Goal: Task Accomplishment & Management: Use online tool/utility

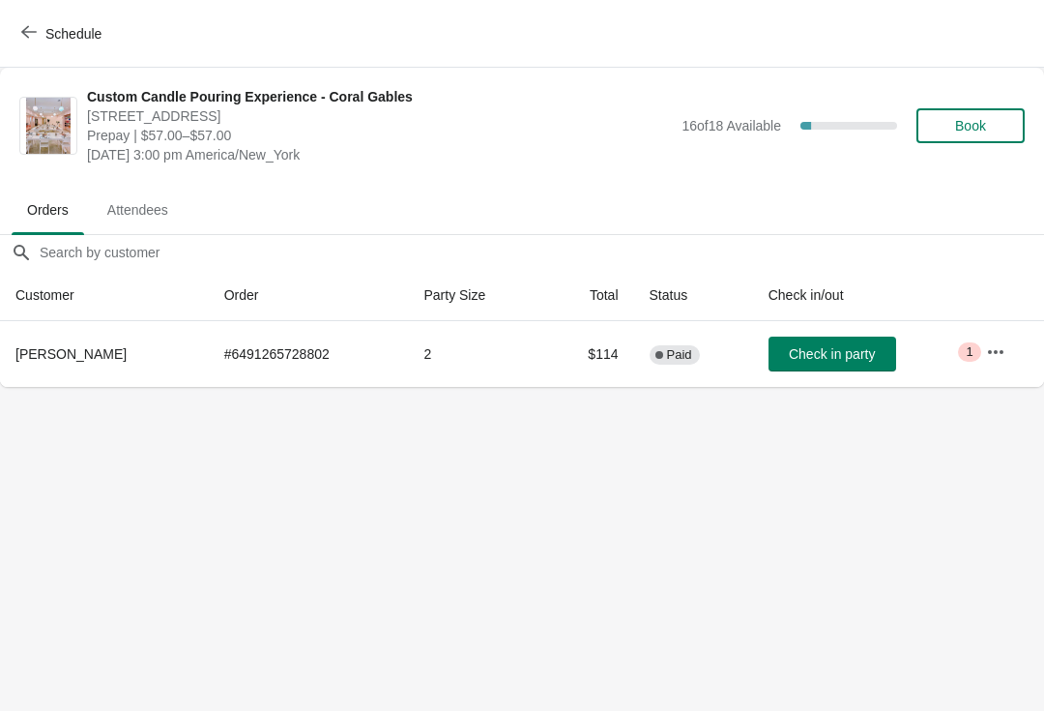
click at [1008, 365] on button "button" at bounding box center [995, 352] width 35 height 35
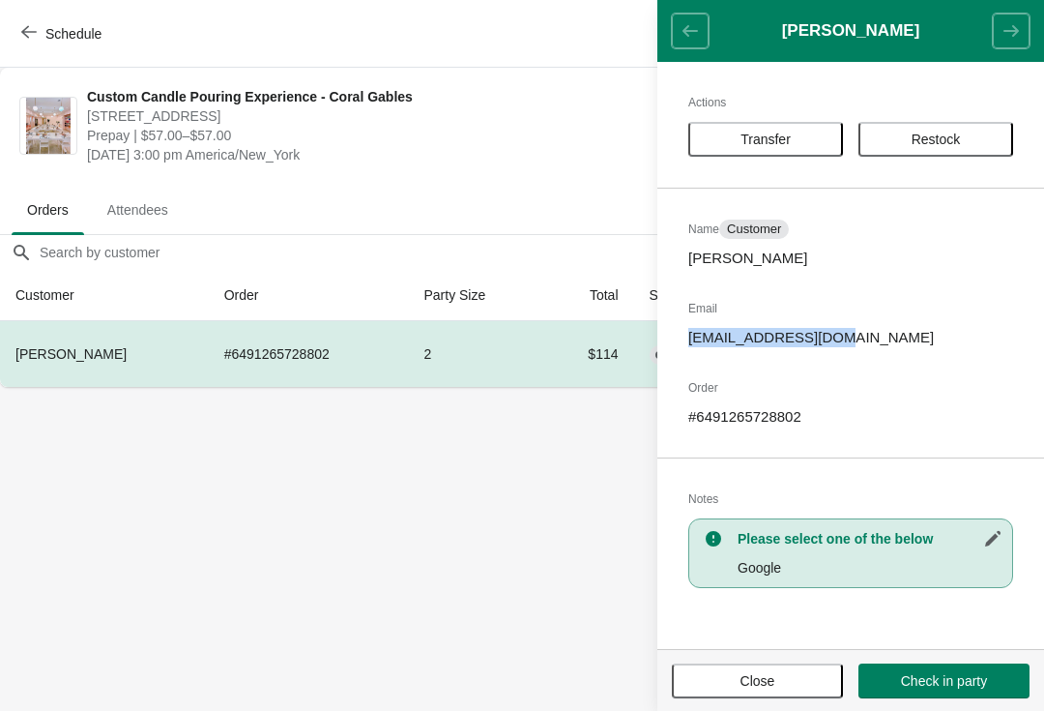
copy p "nnju.ecom@gmail.com"
click at [414, 523] on body "Schedule Custom Candle Pouring Experience - Coral Gables 154 Giralda Avenue, Co…" at bounding box center [522, 355] width 1044 height 711
click at [755, 673] on span "Close" at bounding box center [758, 680] width 35 height 15
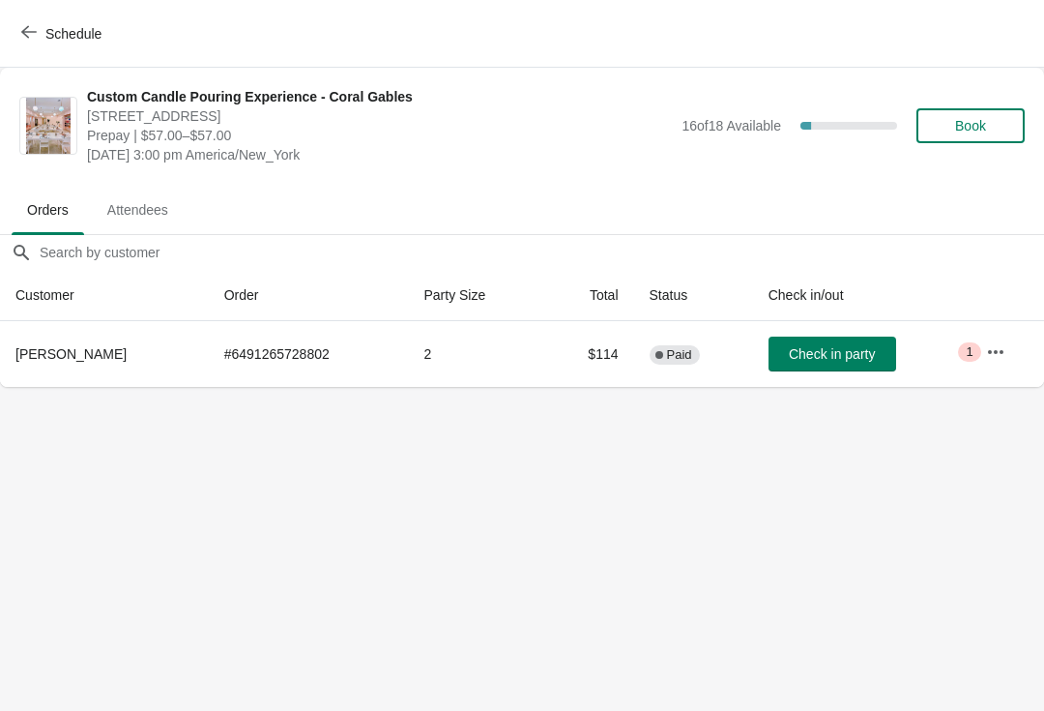
click at [999, 348] on icon "button" at bounding box center [995, 351] width 19 height 19
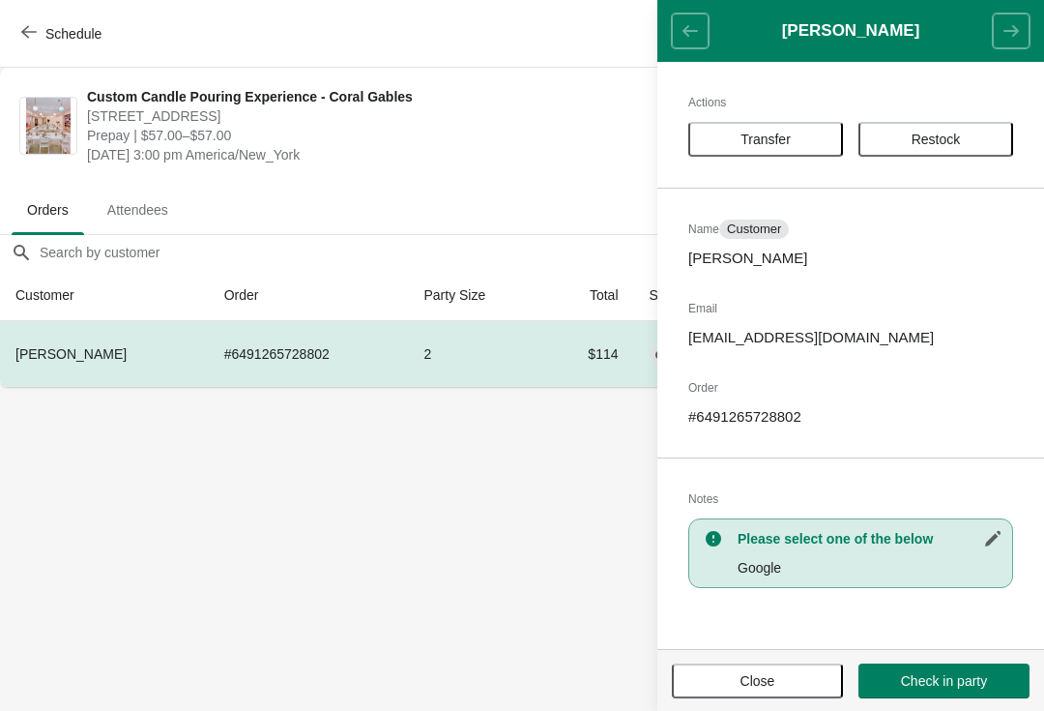
click at [743, 695] on button "Close" at bounding box center [757, 680] width 171 height 35
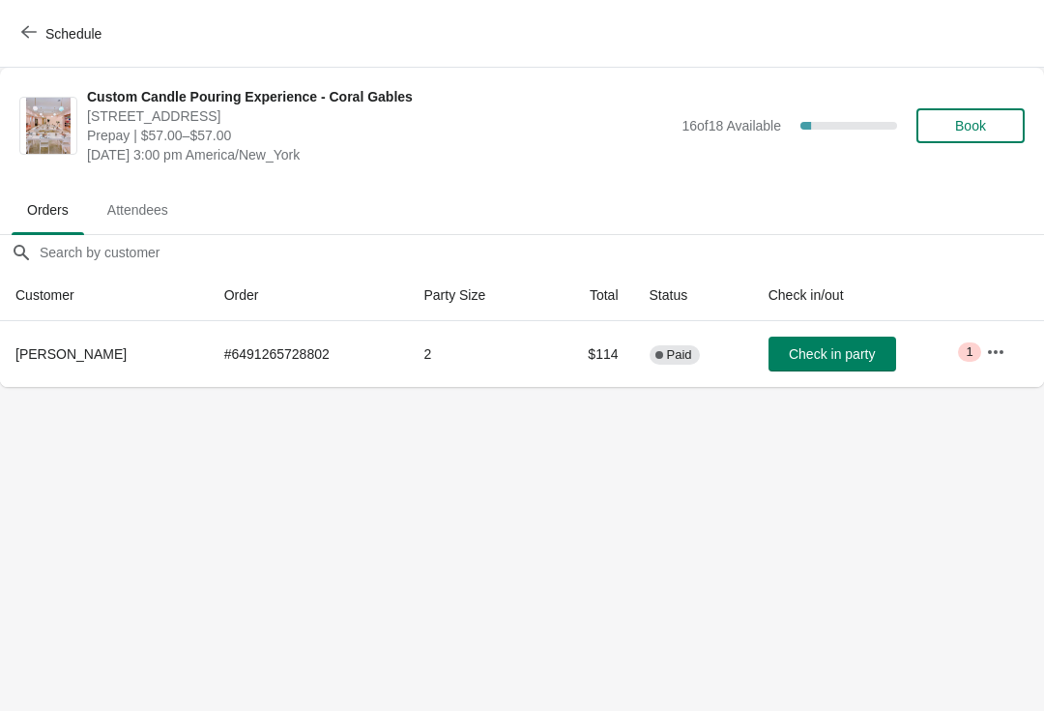
click at [1002, 364] on button "button" at bounding box center [995, 352] width 35 height 35
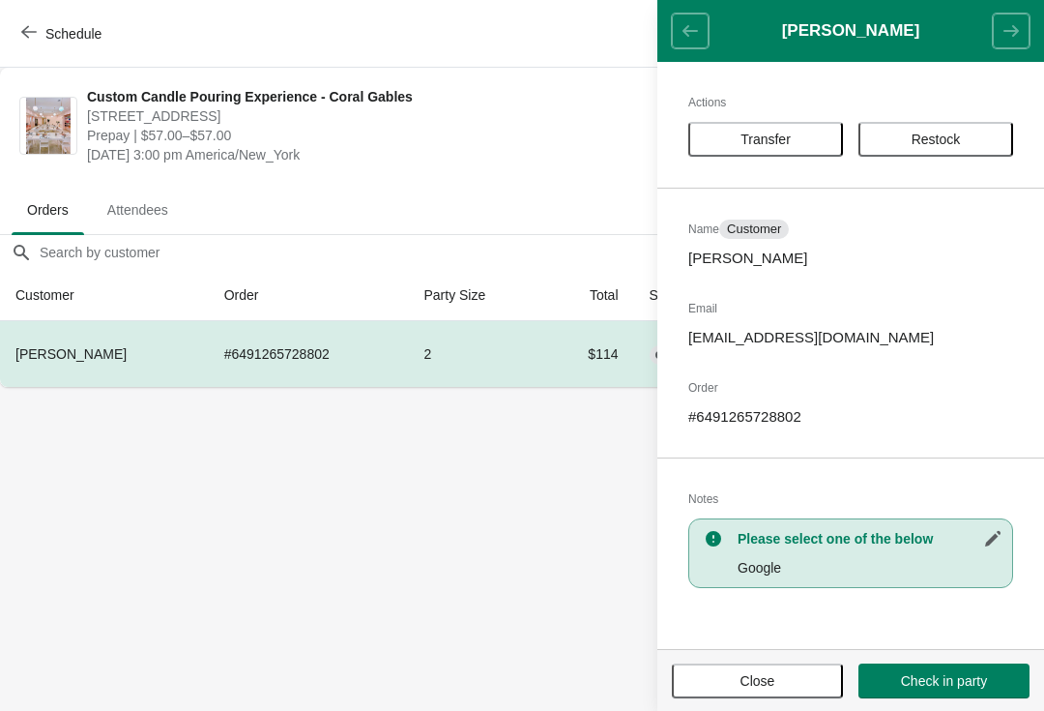
click at [756, 677] on span "Close" at bounding box center [758, 680] width 35 height 15
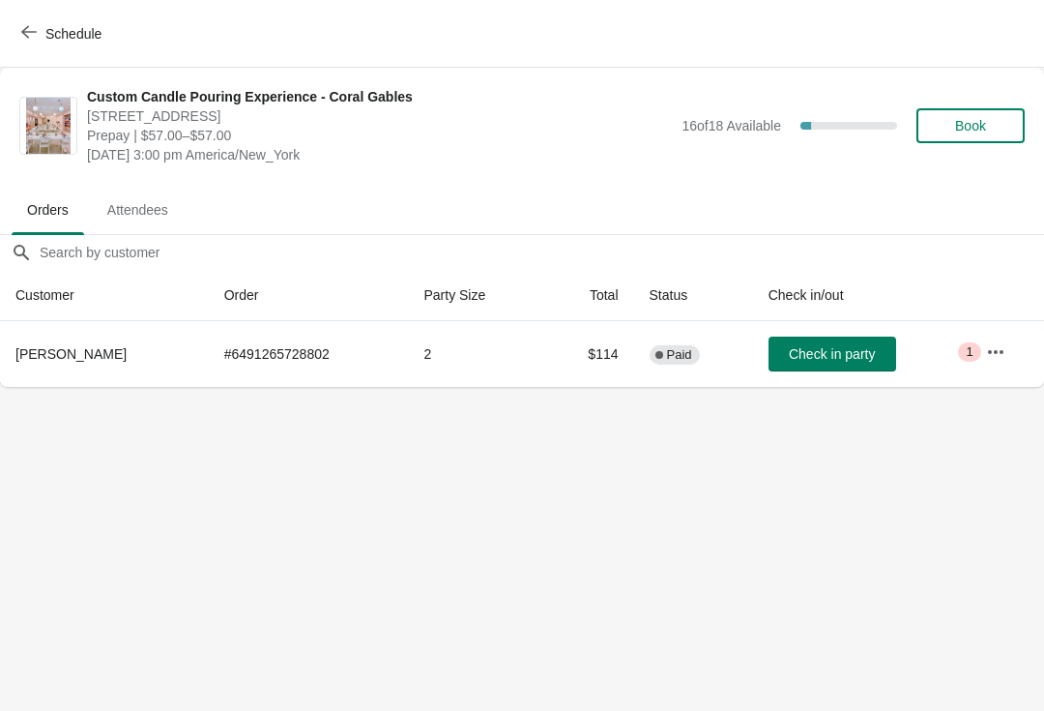
click at [825, 354] on span "Check in party" at bounding box center [832, 353] width 86 height 15
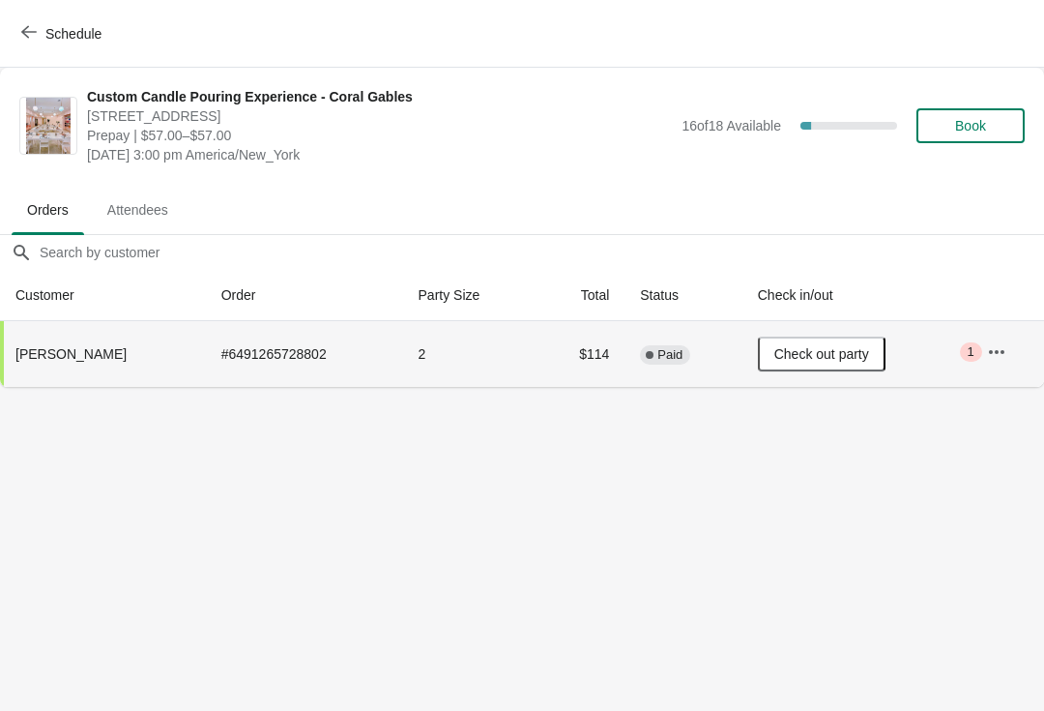
click at [39, 50] on button "Schedule" at bounding box center [63, 33] width 107 height 35
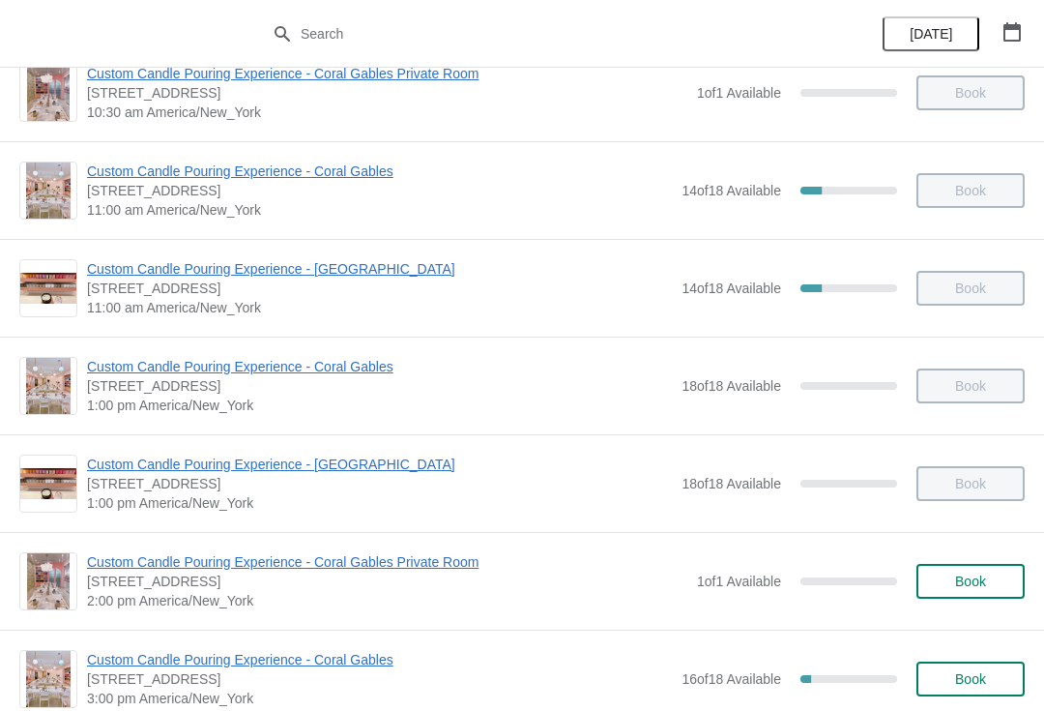
scroll to position [158, 0]
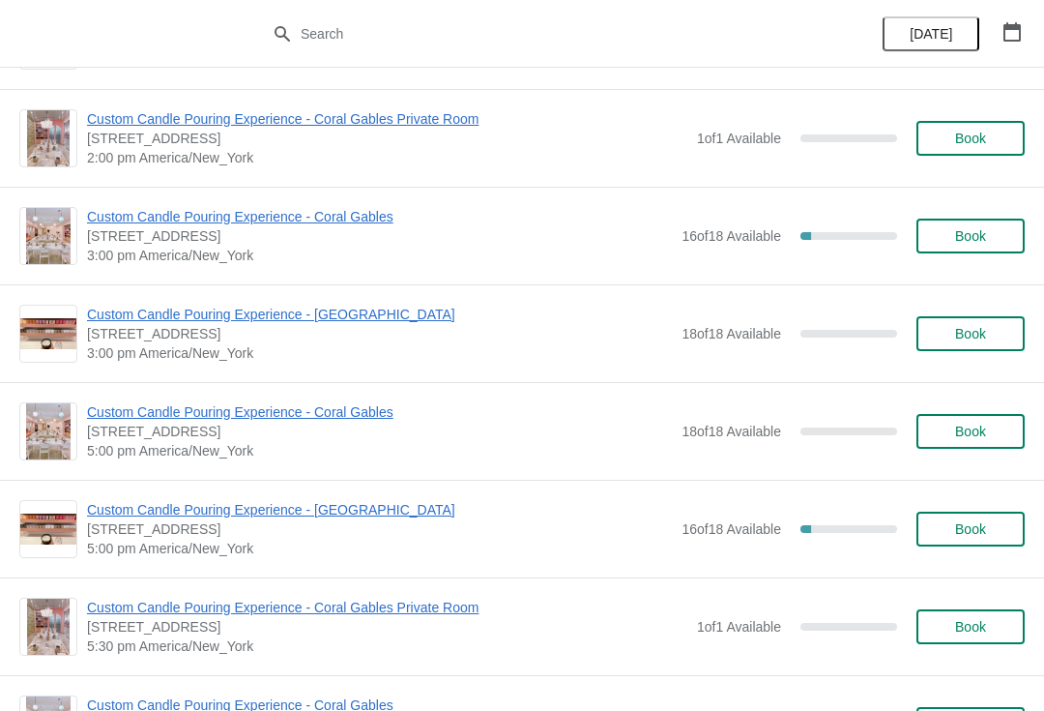
scroll to position [580, 0]
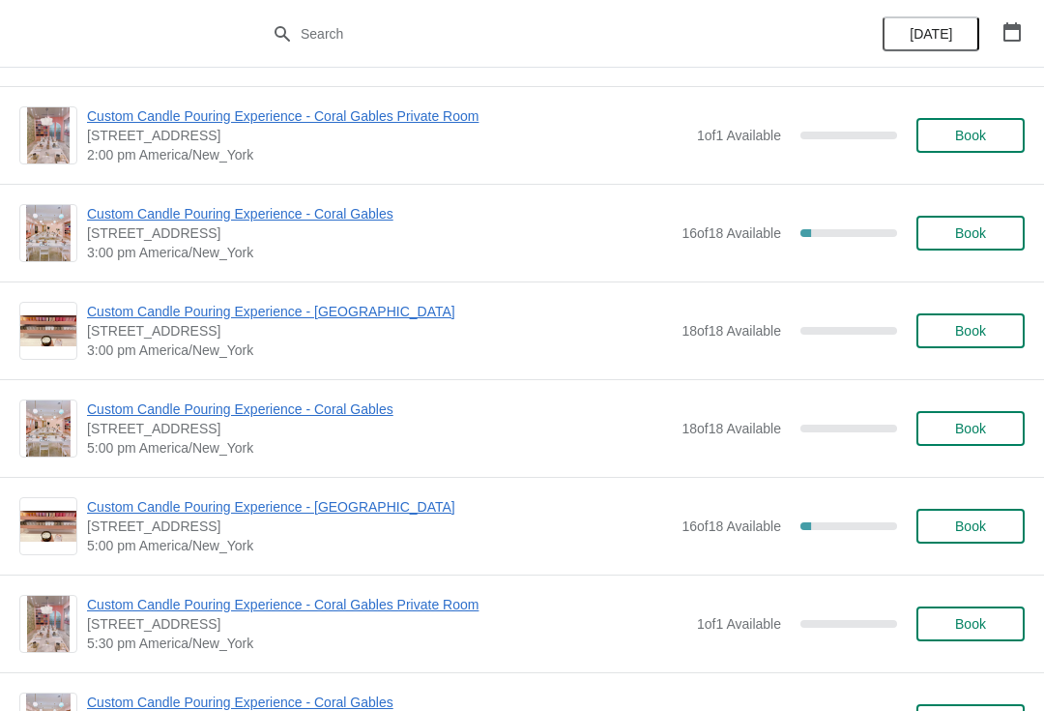
click at [119, 205] on span "Custom Candle Pouring Experience - Coral Gables" at bounding box center [379, 213] width 585 height 19
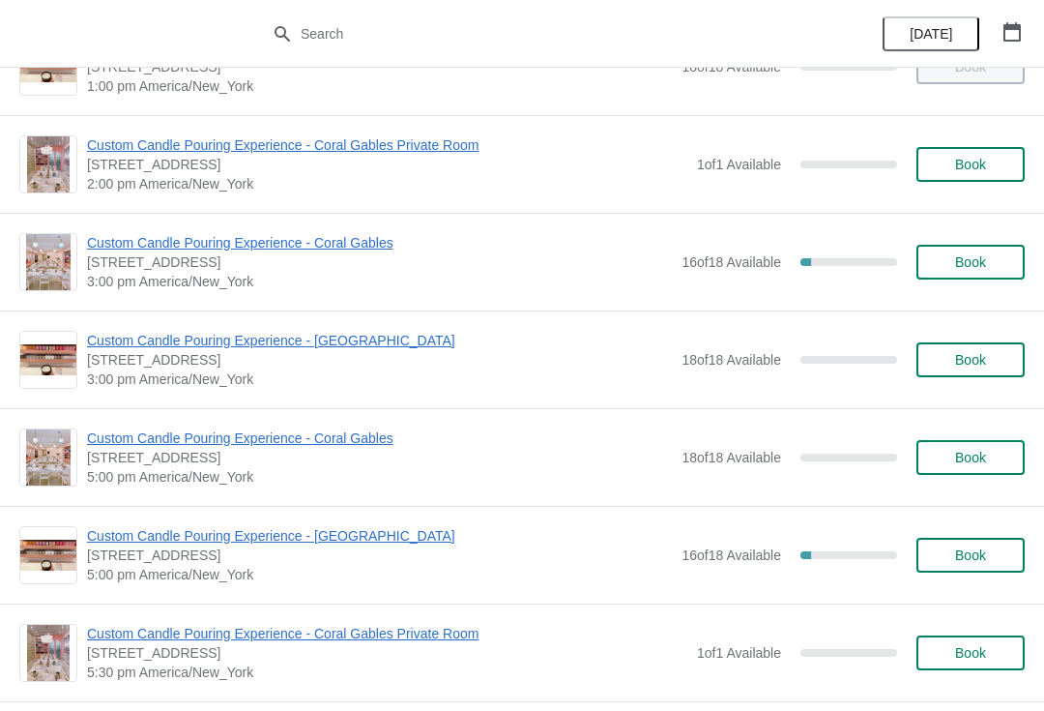
scroll to position [491, 0]
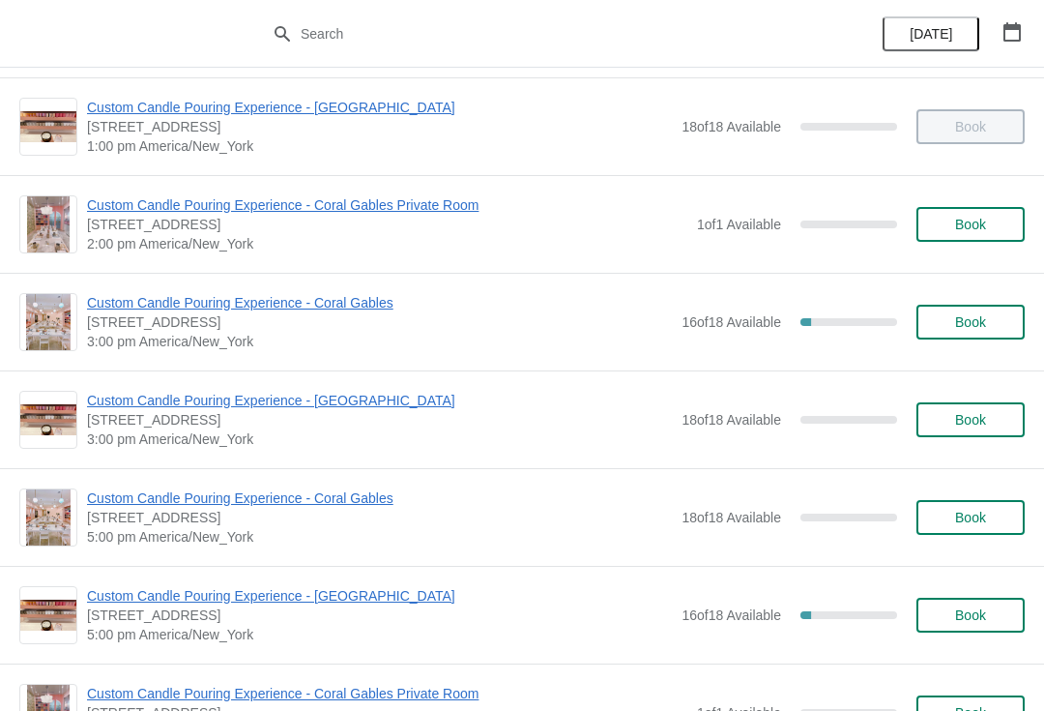
click at [313, 289] on div "Custom Candle Pouring Experience - Coral Gables 154 Giralda Avenue, Coral Gable…" at bounding box center [522, 322] width 1044 height 98
click at [333, 298] on span "Custom Candle Pouring Experience - Coral Gables" at bounding box center [379, 302] width 585 height 19
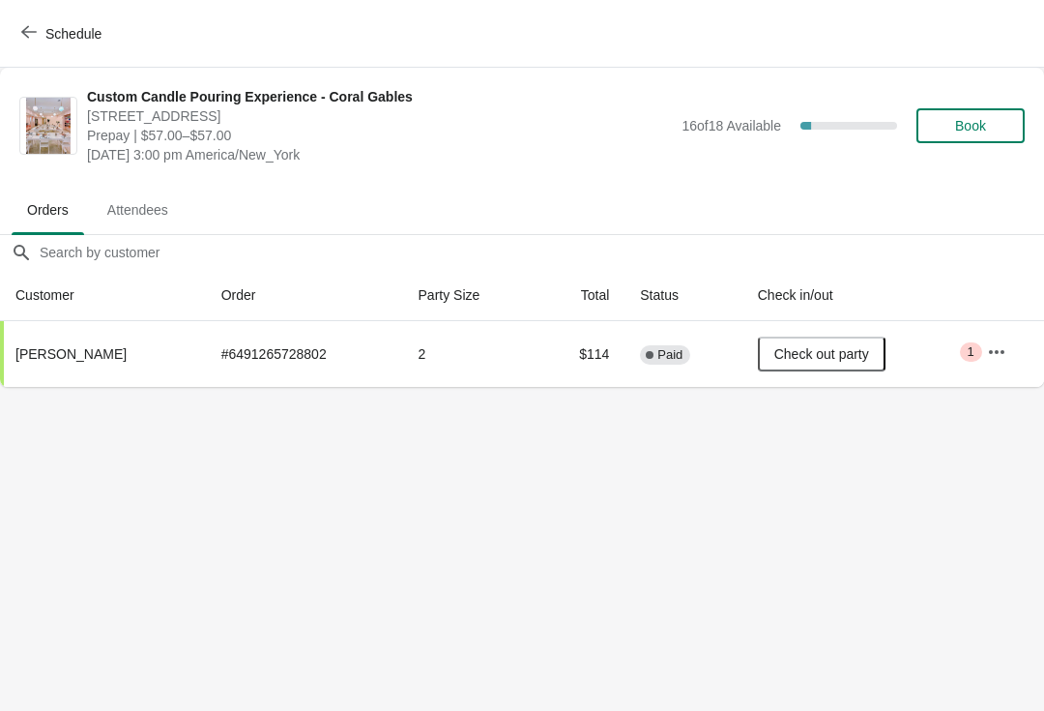
click at [29, 29] on icon "button" at bounding box center [28, 31] width 15 height 15
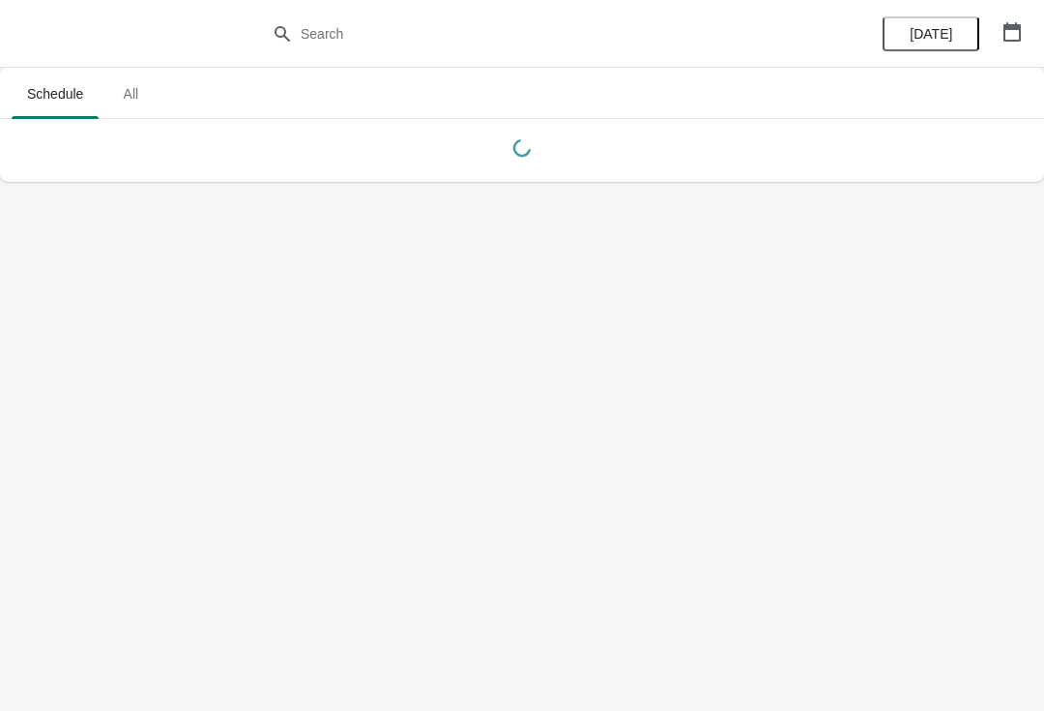
click at [930, 461] on body "Schedule All Schedule All Today" at bounding box center [522, 355] width 1044 height 711
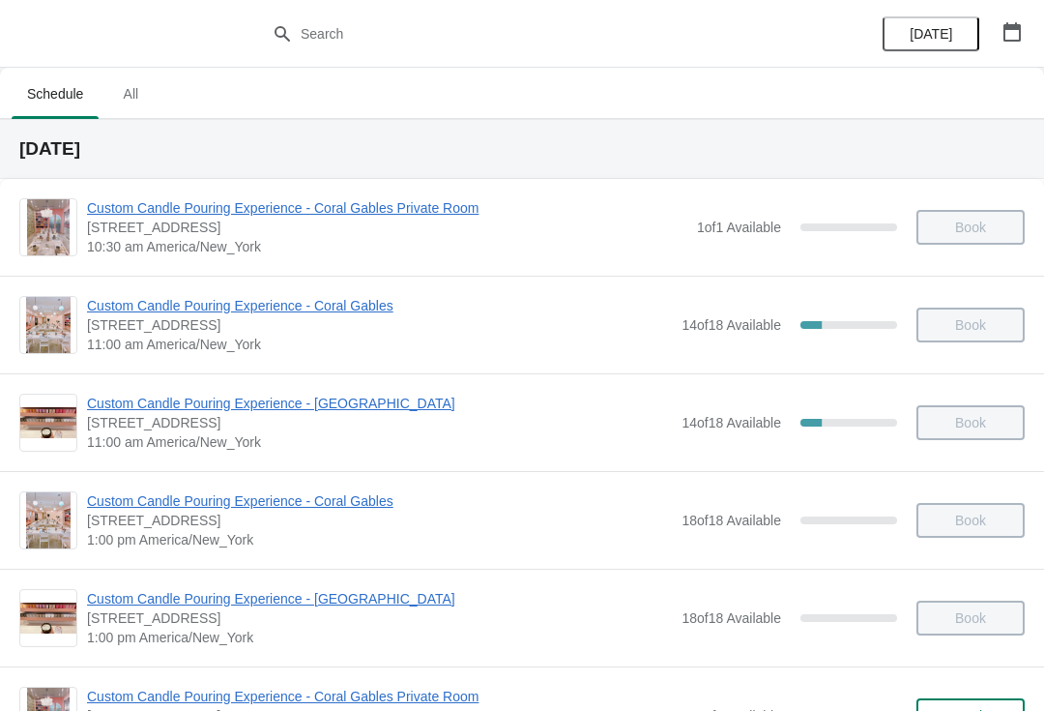
click at [310, 302] on span "Custom Candle Pouring Experience - Coral Gables" at bounding box center [379, 305] width 585 height 19
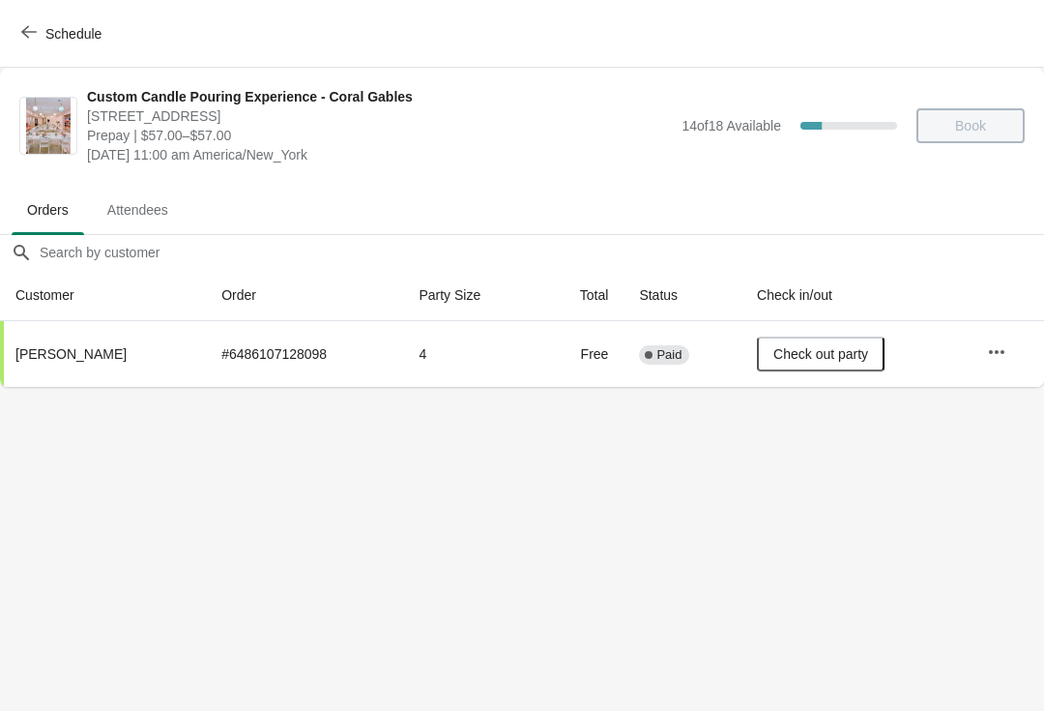
click at [37, 37] on span "Schedule" at bounding box center [63, 33] width 76 height 18
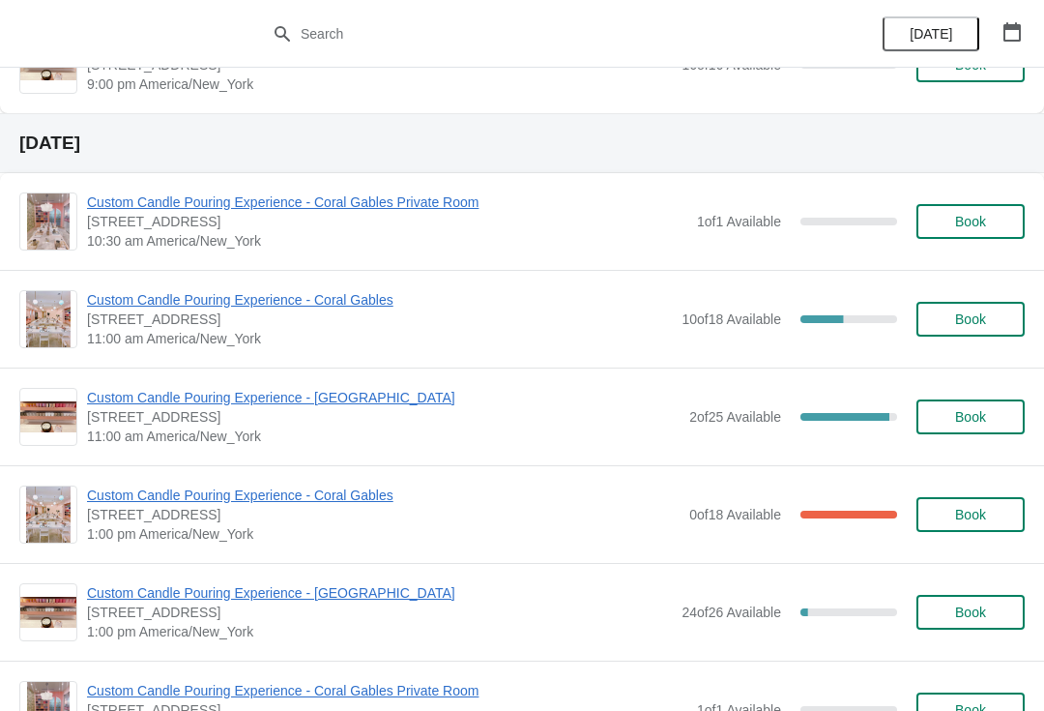
scroll to position [5693, 0]
click at [314, 487] on span "Custom Candle Pouring Experience - Coral Gables" at bounding box center [383, 493] width 593 height 19
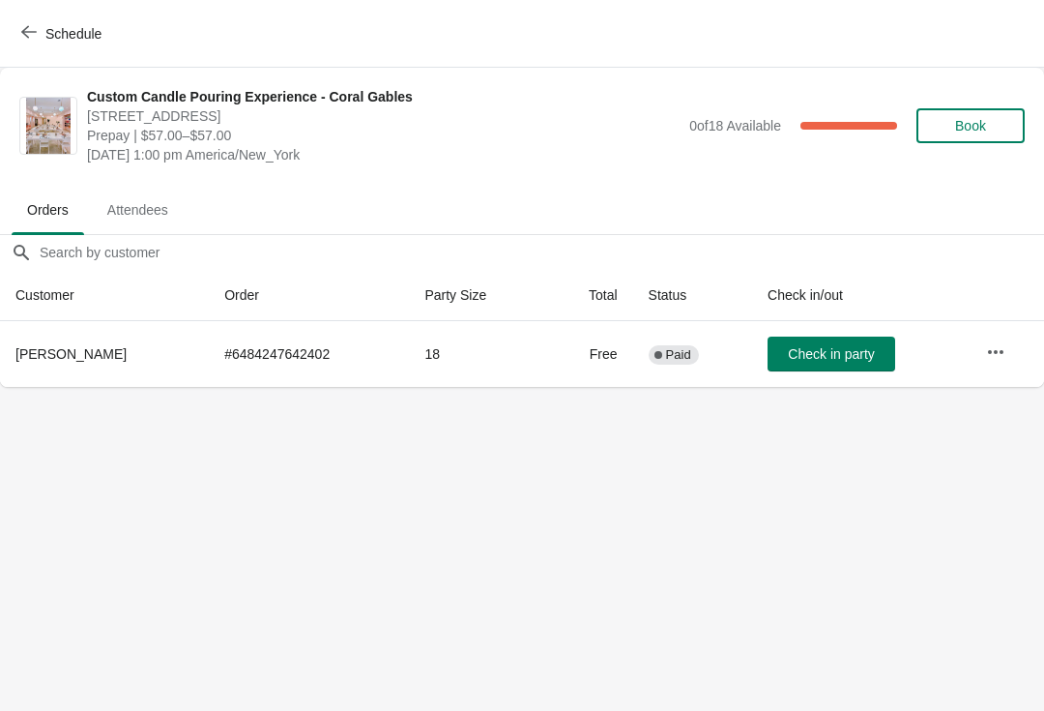
click at [39, 35] on span "Schedule" at bounding box center [63, 33] width 76 height 18
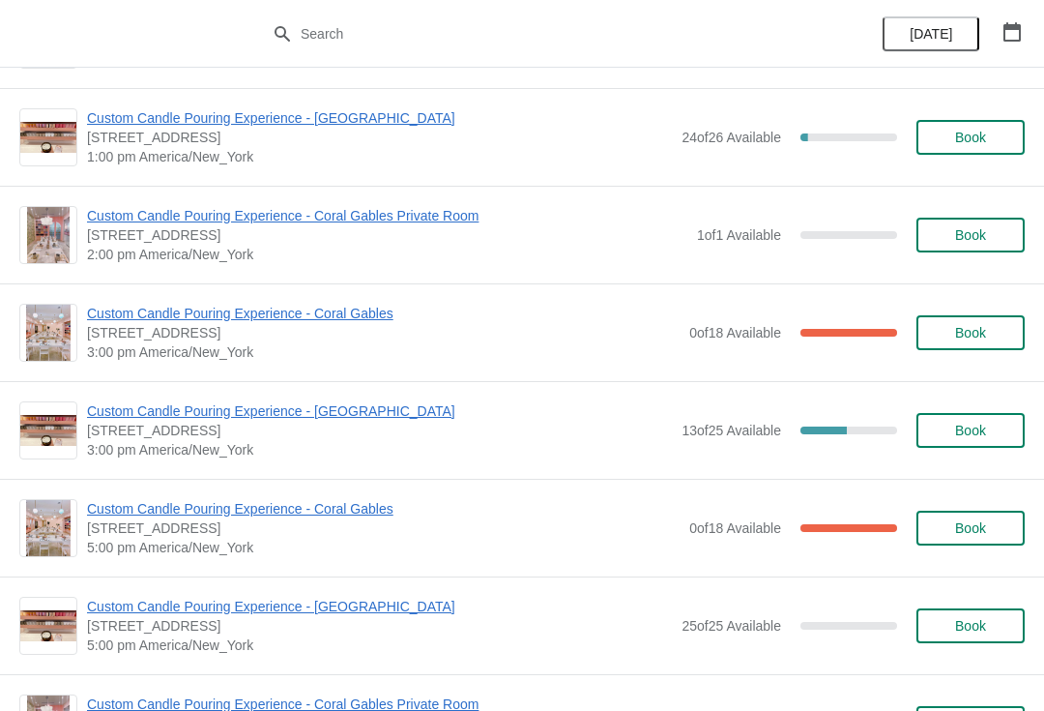
scroll to position [6168, 0]
